Goal: Task Accomplishment & Management: Complete application form

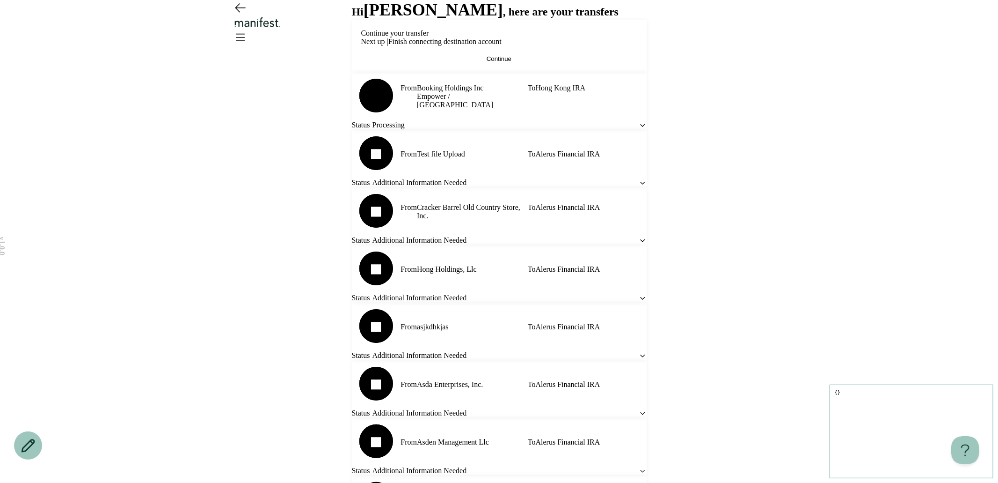
click at [457, 62] on button "Continue" at bounding box center [499, 58] width 276 height 7
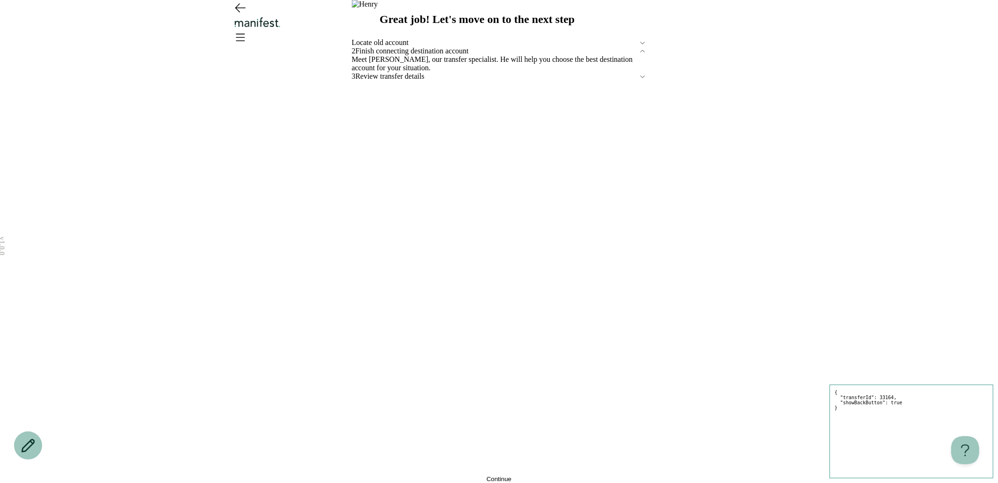
click at [418, 47] on span "Locate old account" at bounding box center [495, 42] width 287 height 8
click at [363, 71] on button "Edit" at bounding box center [357, 67] width 11 height 7
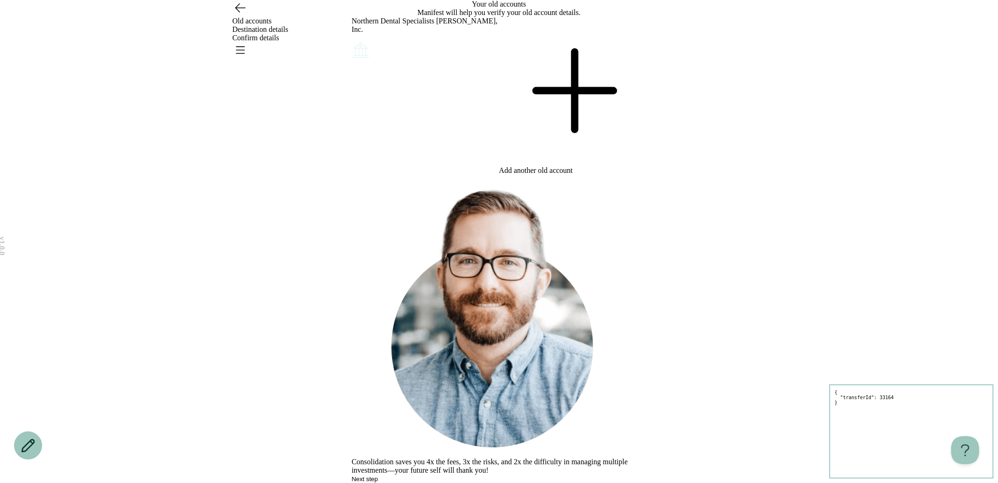
click at [498, 237] on div "What would you like to do? Remove Edit Go back Your old accounts Manifest will …" at bounding box center [499, 241] width 295 height 483
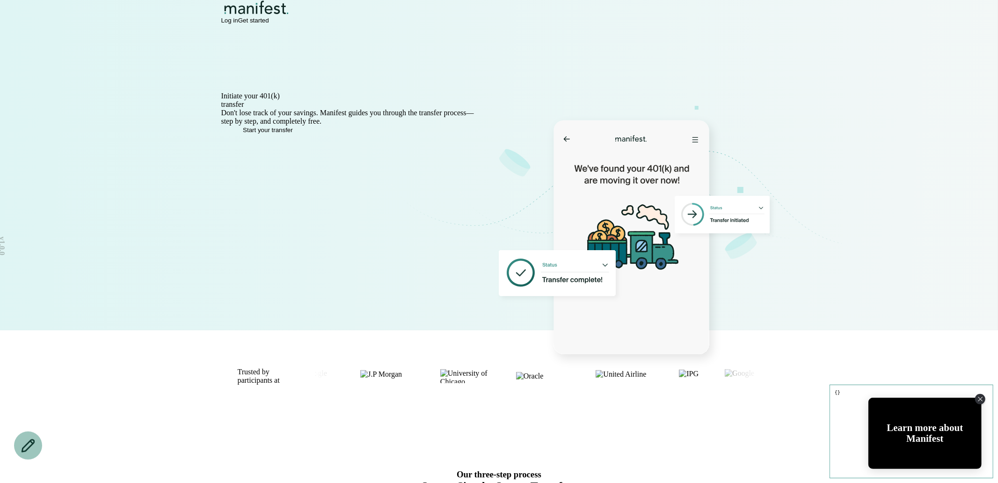
click at [238, 23] on span "Log in" at bounding box center [229, 20] width 17 height 7
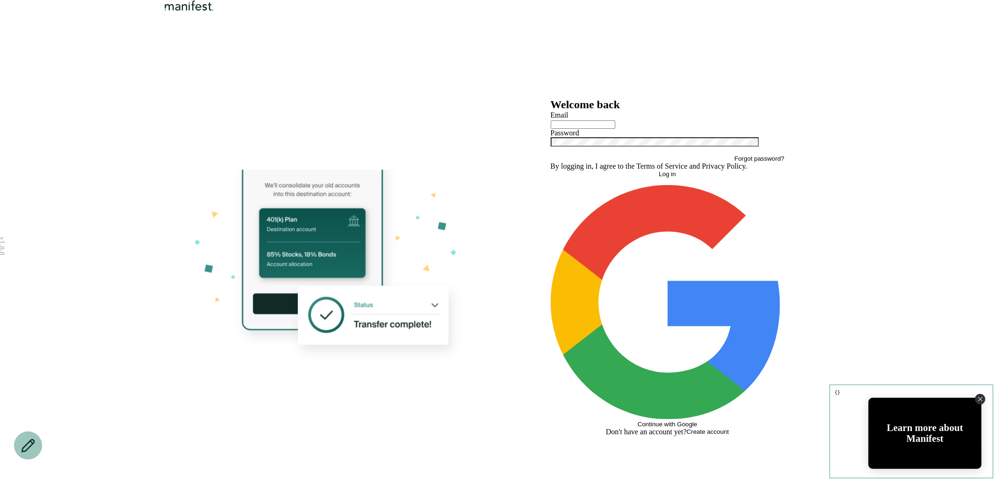
type input "**********"
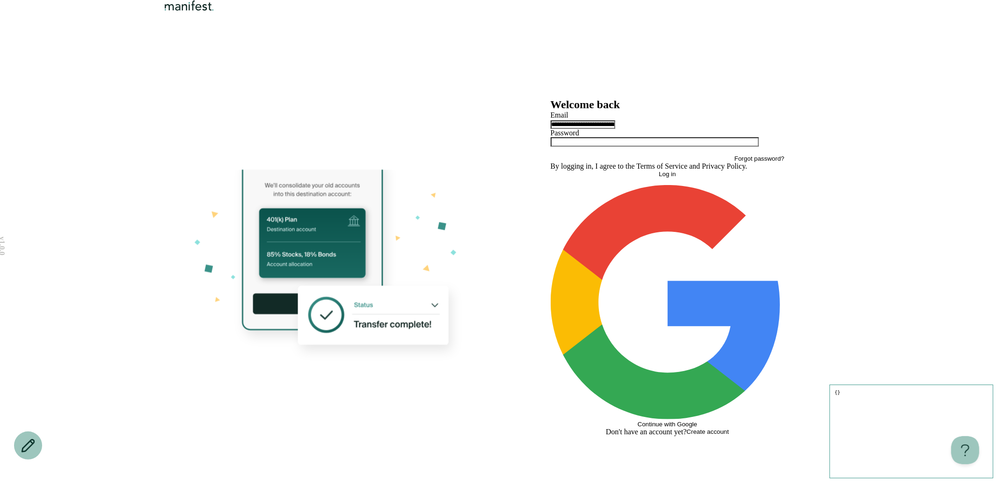
click at [648, 177] on button "Log in" at bounding box center [668, 173] width 234 height 7
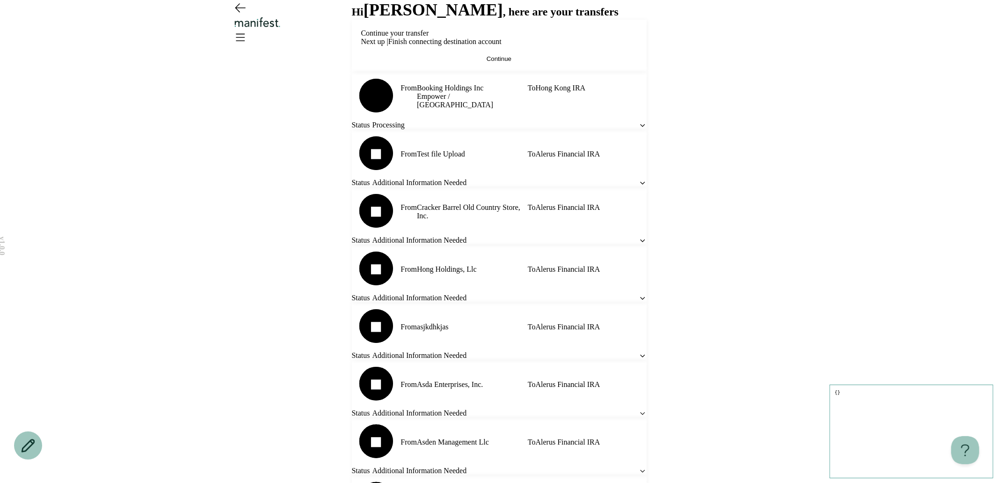
click at [469, 62] on button "Continue" at bounding box center [499, 58] width 276 height 7
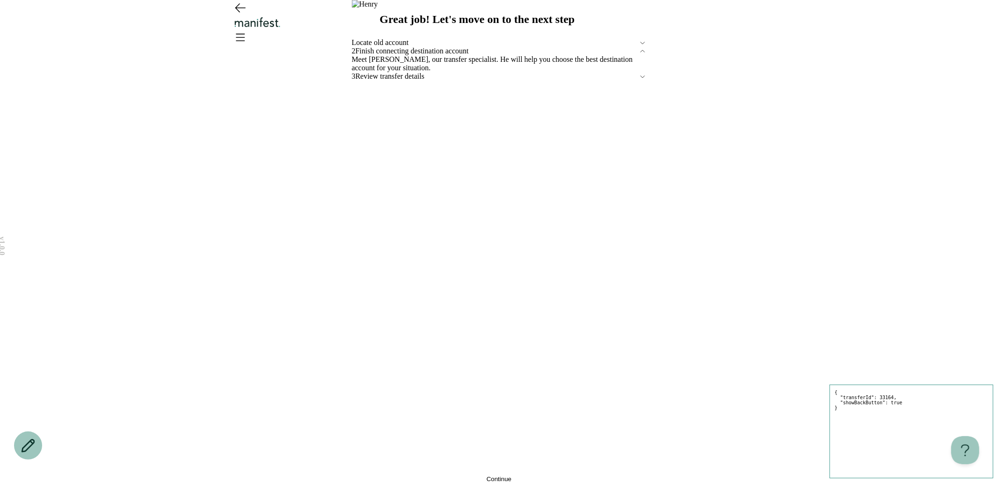
click at [448, 47] on span "Locate old account" at bounding box center [495, 42] width 287 height 8
click at [363, 71] on span "Edit" at bounding box center [357, 67] width 11 height 7
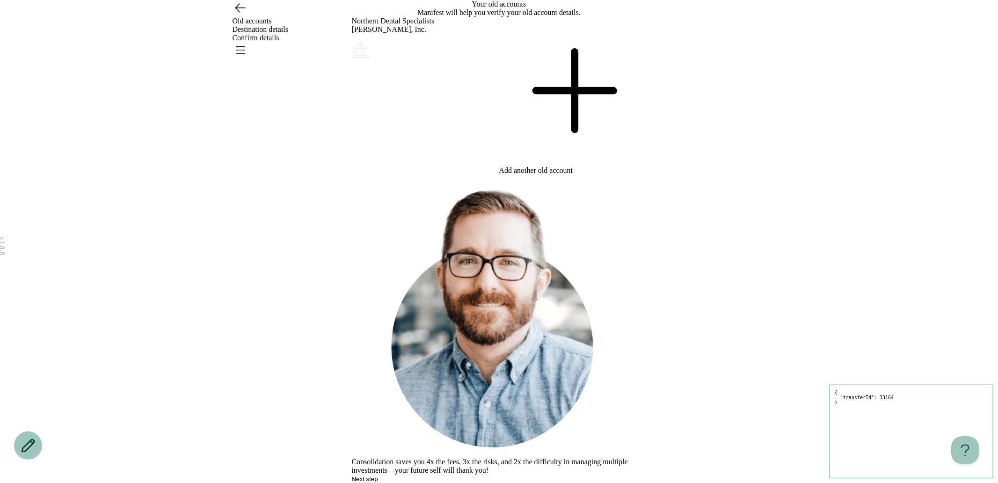
click at [378, 475] on button "Next step" at bounding box center [365, 478] width 26 height 7
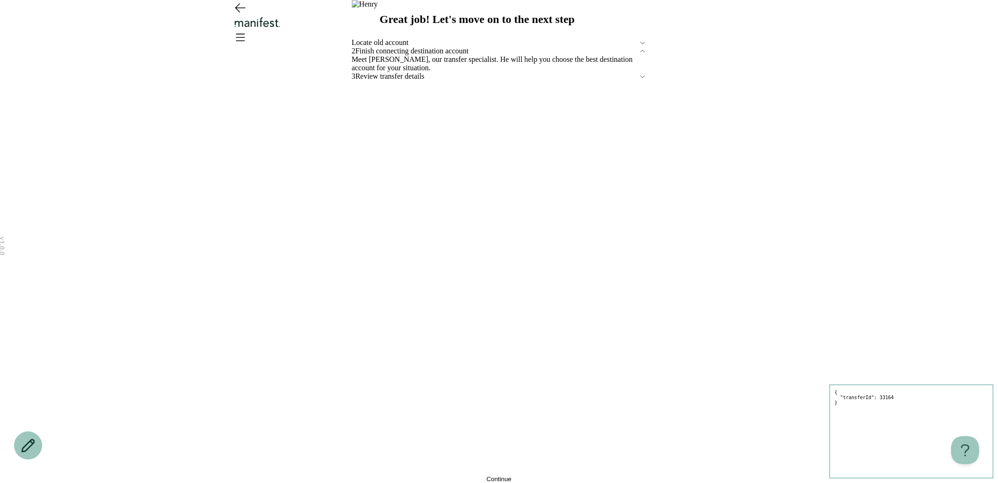
click at [443, 47] on span "Locate old account" at bounding box center [495, 42] width 287 height 8
click at [363, 71] on button "Edit" at bounding box center [357, 67] width 11 height 7
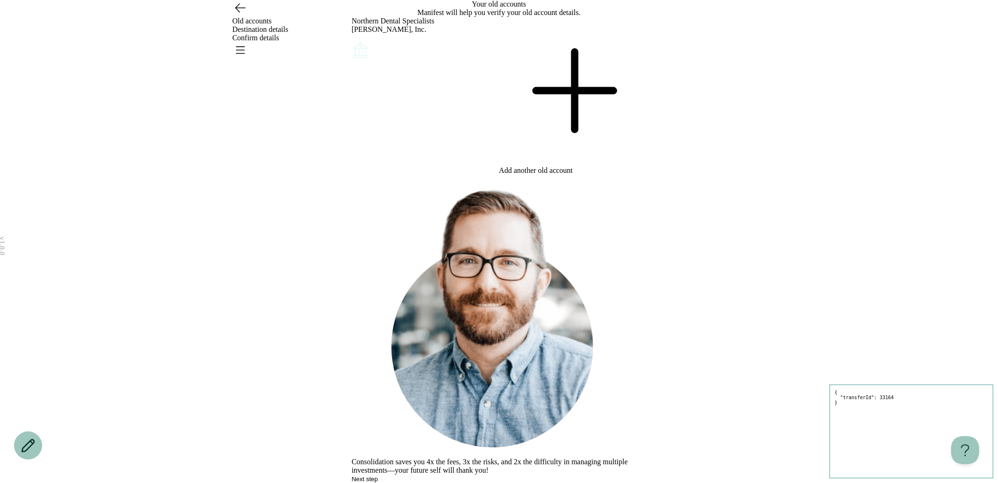
click at [564, 151] on div at bounding box center [572, 91] width 147 height 149
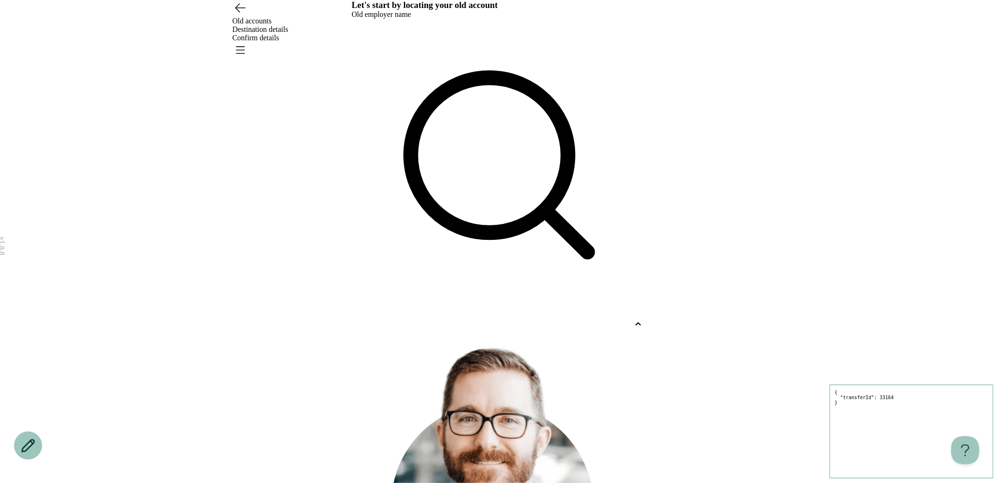
click at [487, 320] on div at bounding box center [491, 324] width 278 height 8
click at [443, 362] on div "Google Llc" at bounding box center [480, 372] width 295 height 21
type input "******"
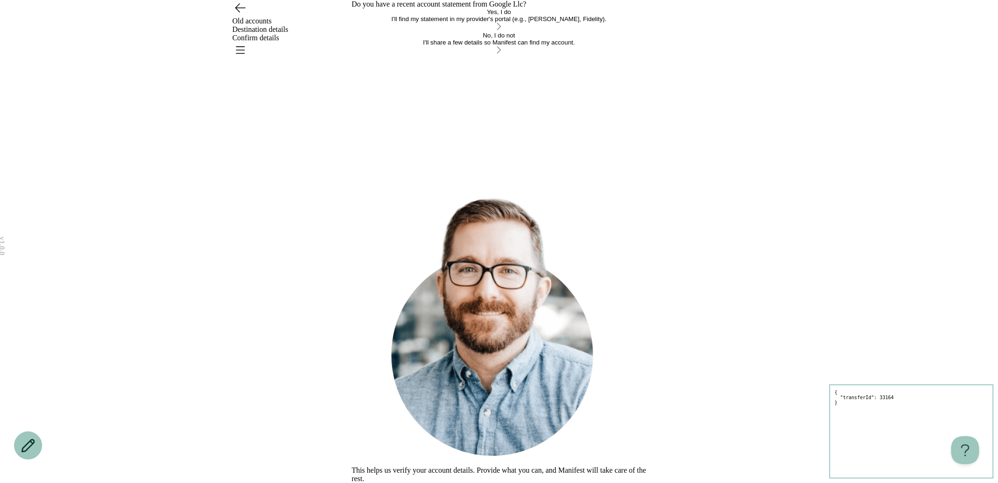
click at [483, 32] on button "Yes, I do I'll find my statement in my provider's portal (e.g., [PERSON_NAME], …" at bounding box center [499, 19] width 295 height 23
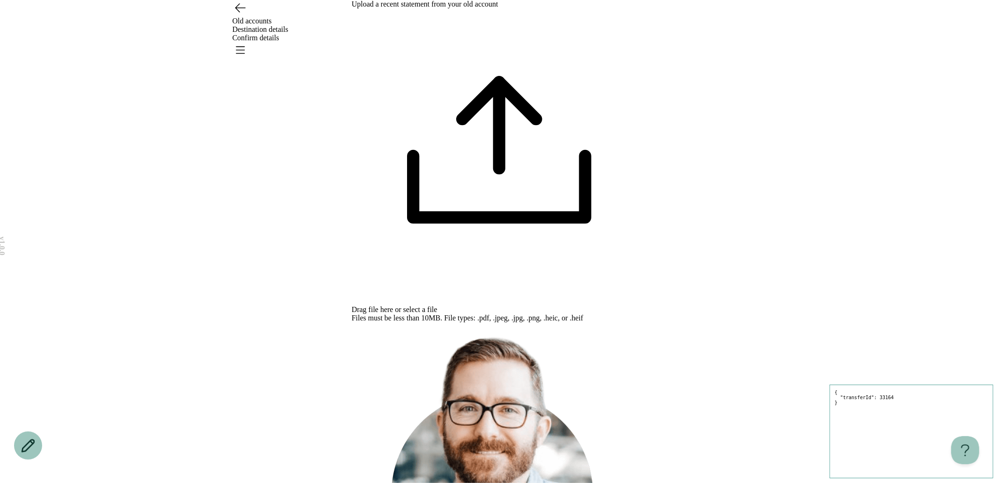
click at [245, 47] on icon "Open menu" at bounding box center [240, 50] width 8 height 7
